Goal: Task Accomplishment & Management: Manage account settings

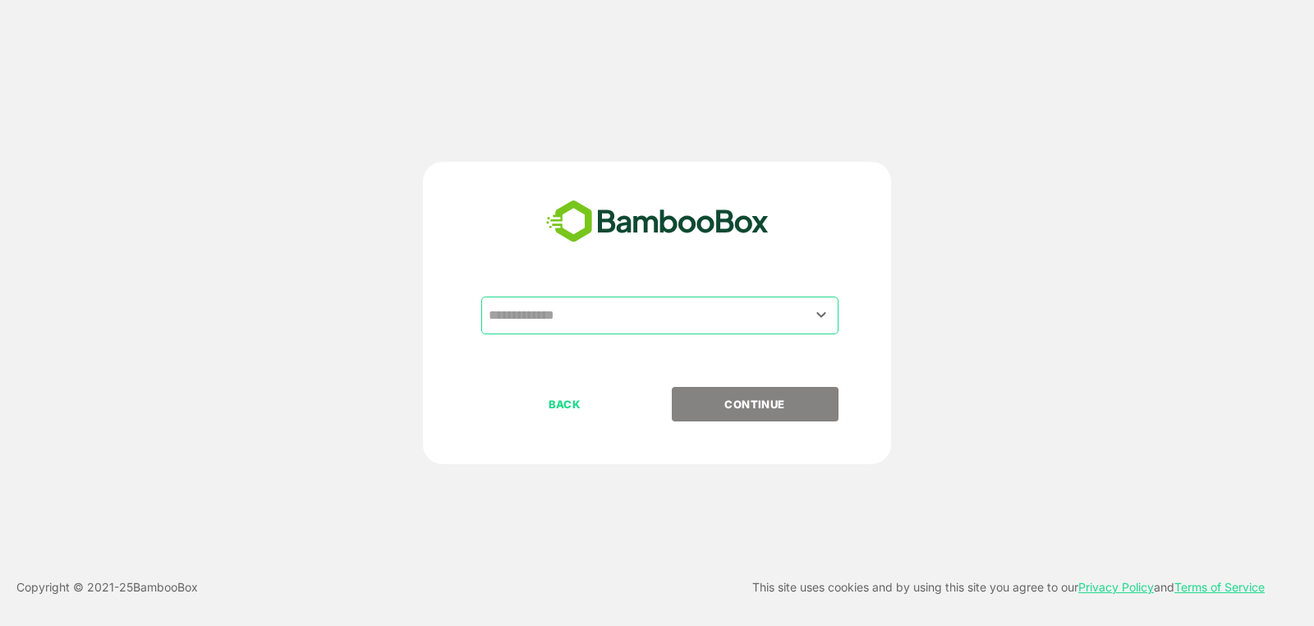
click at [707, 315] on input "text" at bounding box center [660, 315] width 351 height 31
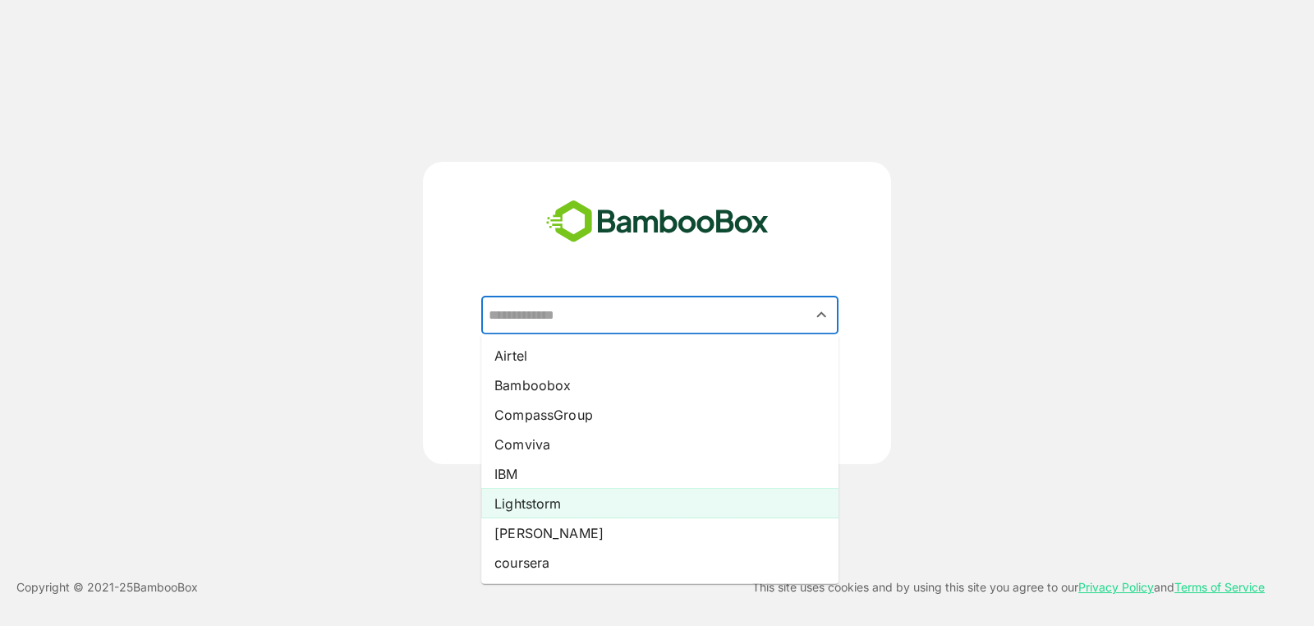
click at [700, 507] on li "Lightstorm" at bounding box center [659, 504] width 357 height 30
type input "**********"
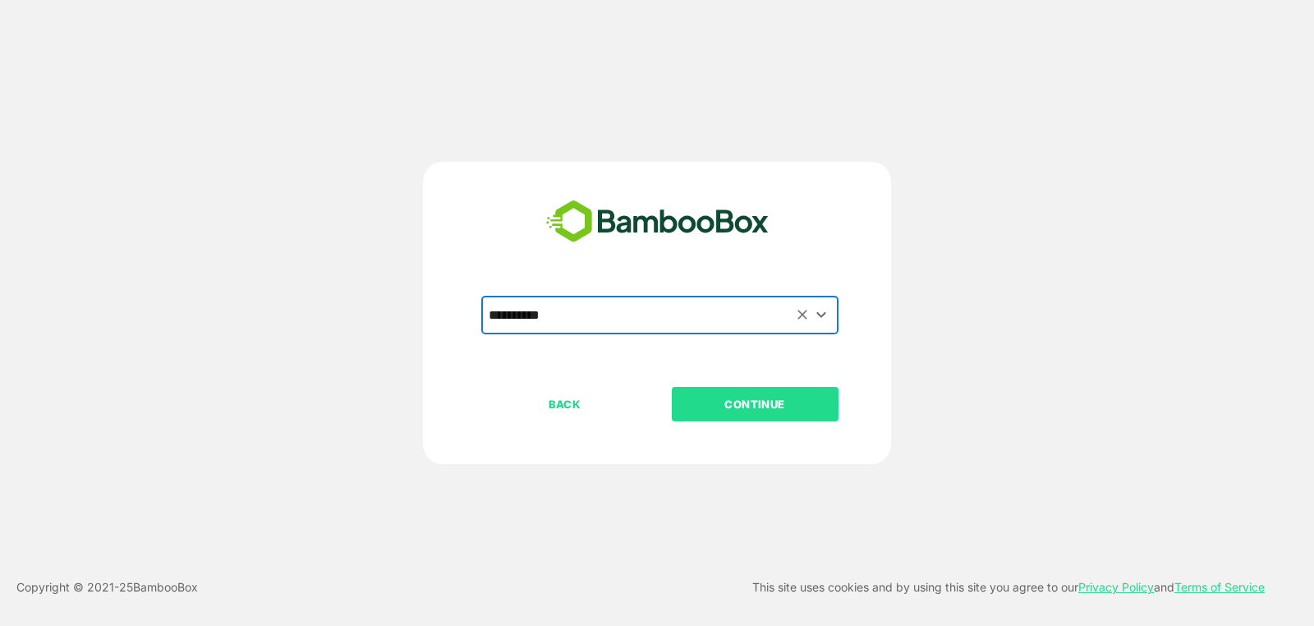
click at [803, 407] on p "CONTINUE" at bounding box center [755, 404] width 164 height 18
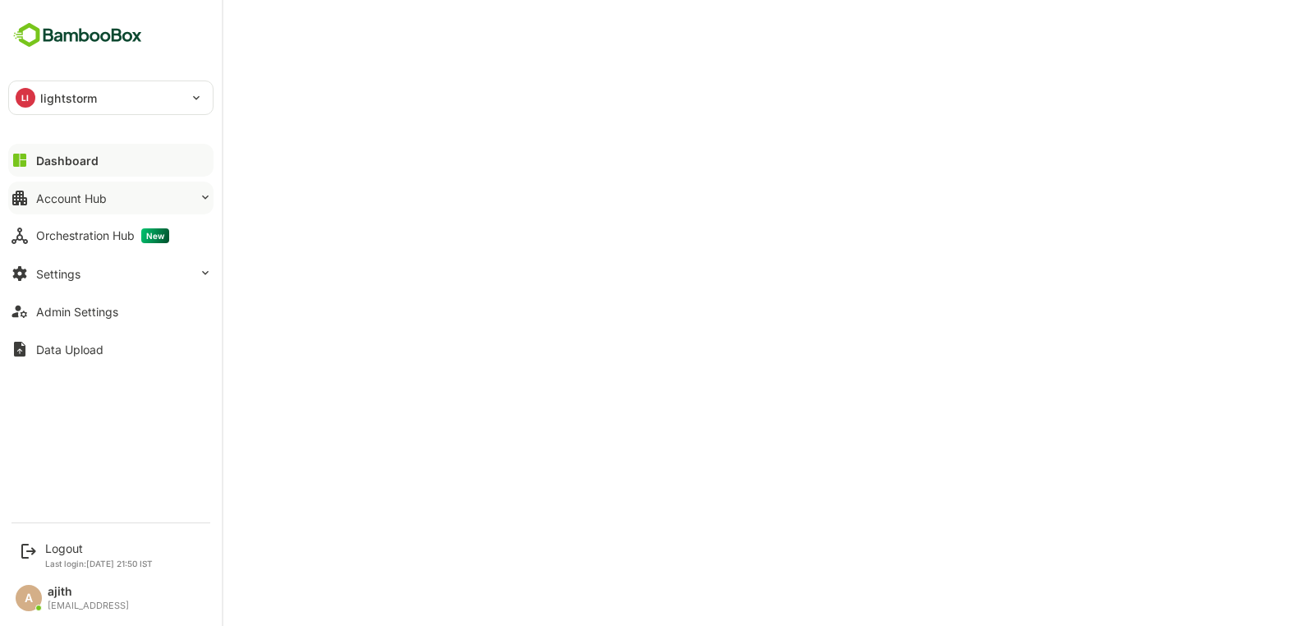
click at [21, 165] on icon at bounding box center [19, 160] width 13 height 13
click at [123, 170] on div at bounding box center [110, 174] width 205 height 10
click at [113, 197] on button "Account Hub" at bounding box center [110, 198] width 205 height 33
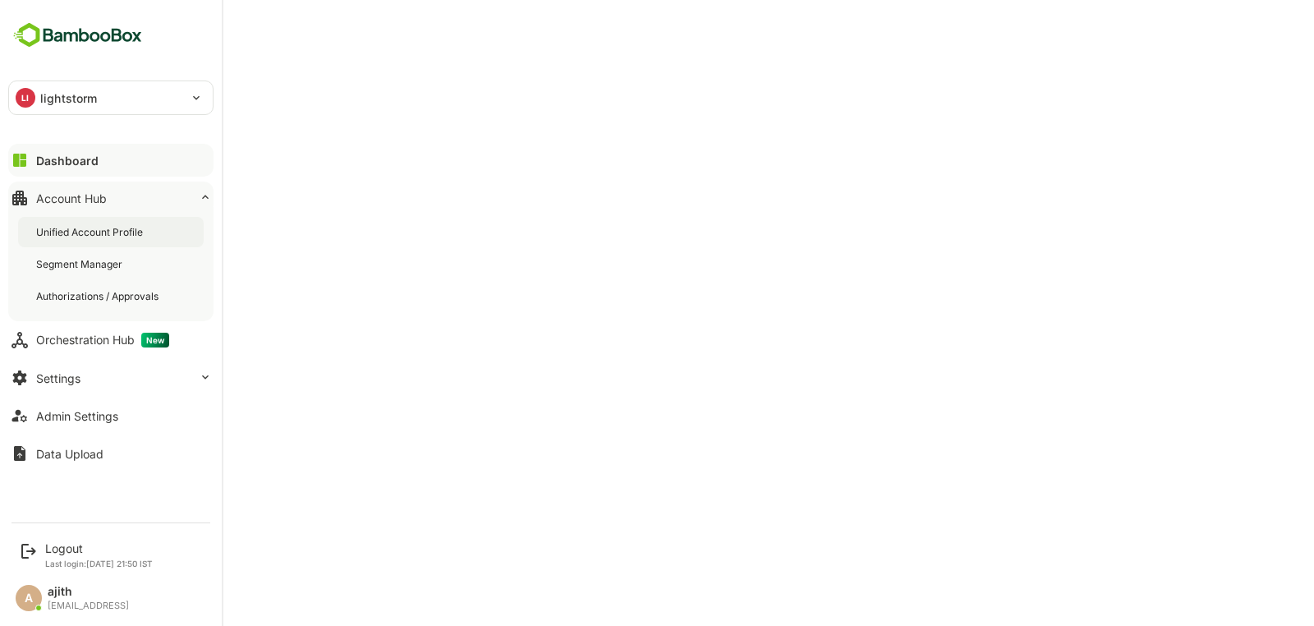
click at [145, 242] on div "Unified Account Profile" at bounding box center [111, 232] width 186 height 30
